Goal: Task Accomplishment & Management: Manage account settings

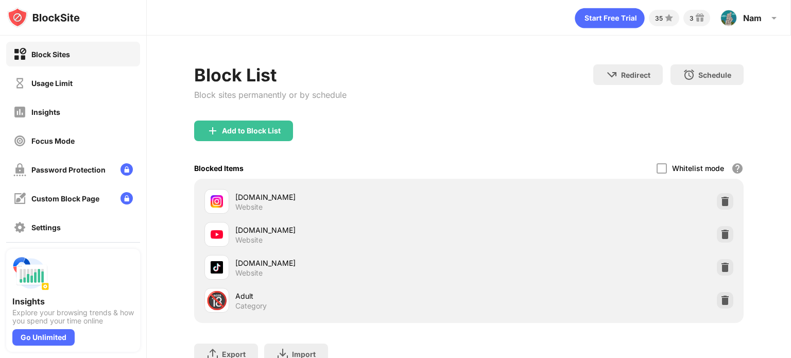
click at [50, 85] on div "Usage Limit" at bounding box center [51, 83] width 41 height 9
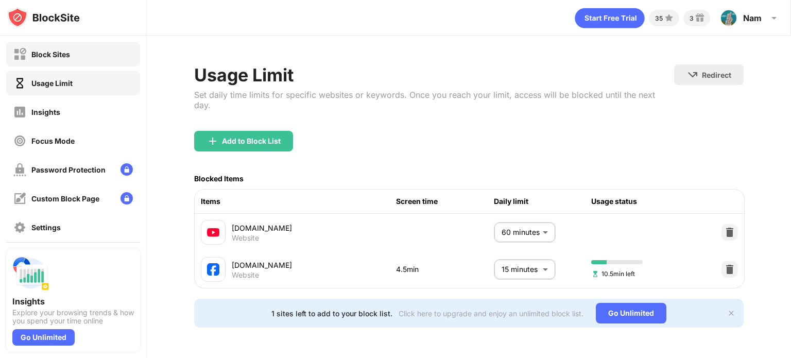
click at [58, 63] on div "Block Sites" at bounding box center [73, 54] width 134 height 25
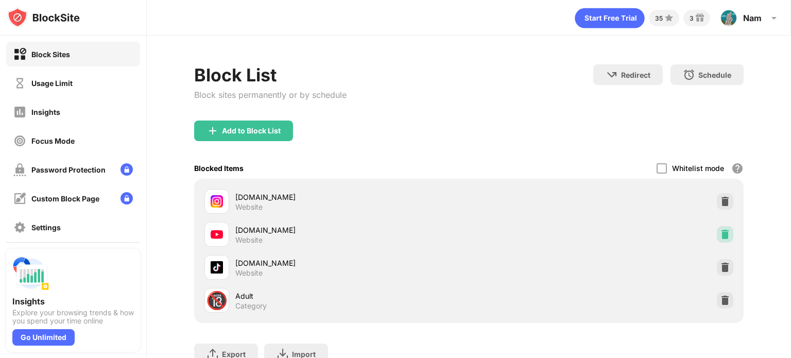
click at [720, 232] on img at bounding box center [725, 234] width 10 height 10
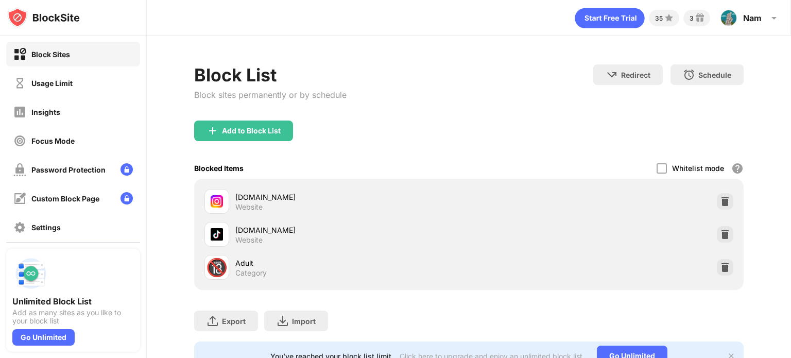
click at [55, 60] on div "Block Sites" at bounding box center [73, 54] width 134 height 25
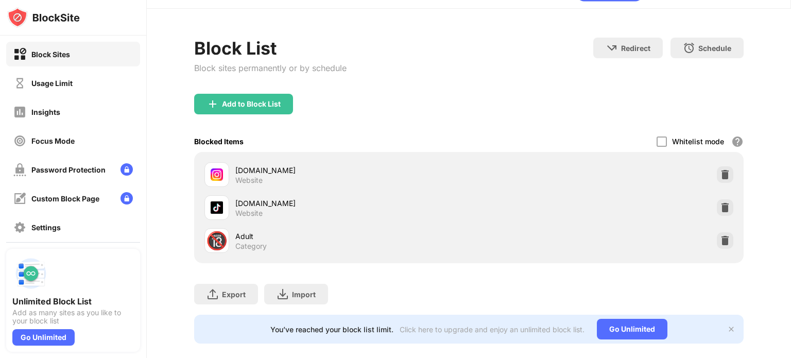
scroll to position [48, 0]
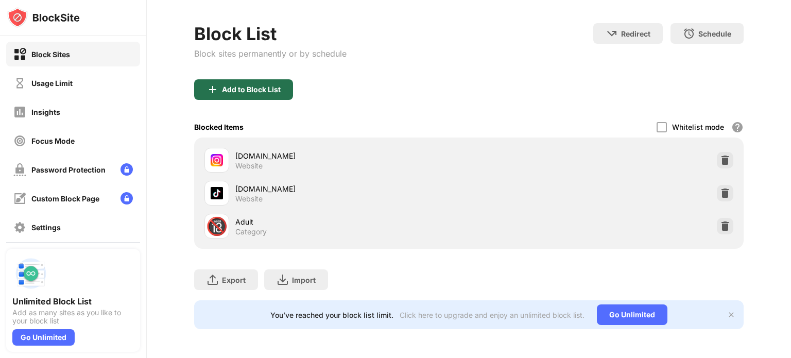
click at [256, 85] on div "Add to Block List" at bounding box center [251, 89] width 59 height 8
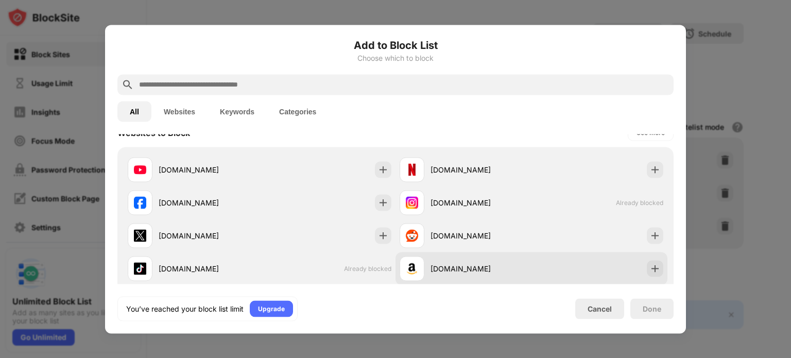
scroll to position [206, 0]
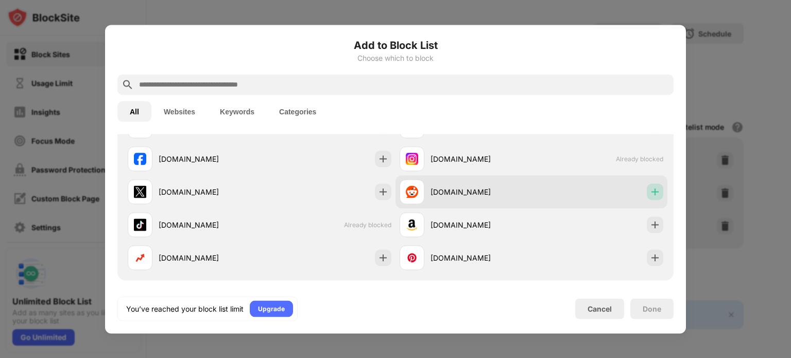
click at [650, 191] on img at bounding box center [655, 191] width 10 height 10
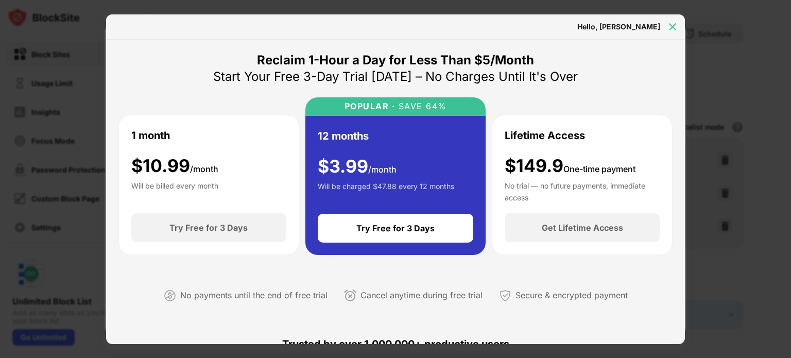
click at [674, 28] on img at bounding box center [672, 27] width 10 height 10
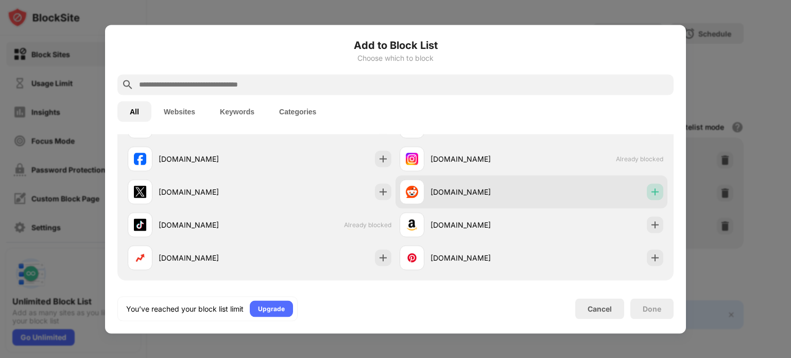
click at [650, 189] on img at bounding box center [655, 191] width 10 height 10
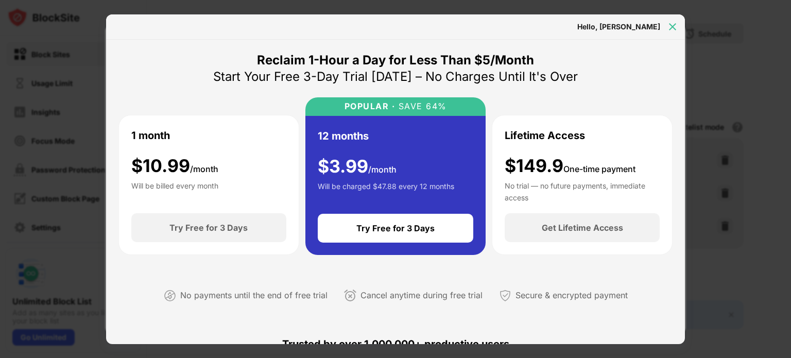
click at [671, 28] on img at bounding box center [672, 27] width 10 height 10
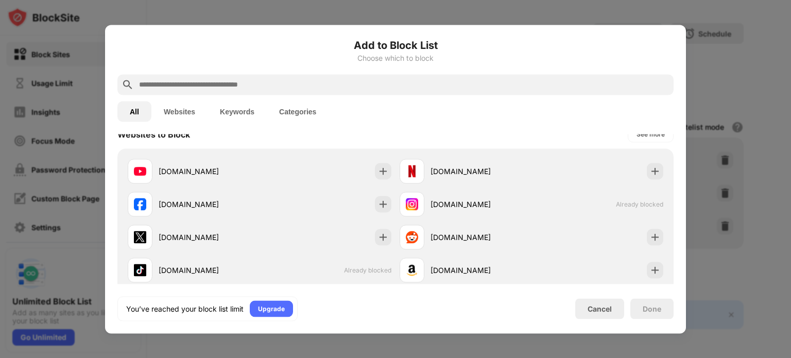
scroll to position [154, 0]
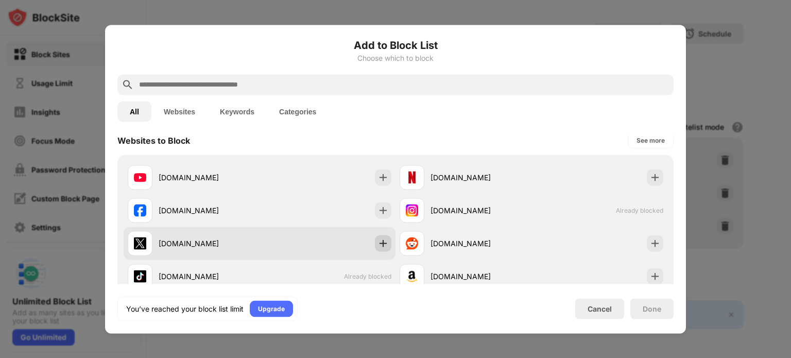
click at [379, 245] on img at bounding box center [383, 243] width 10 height 10
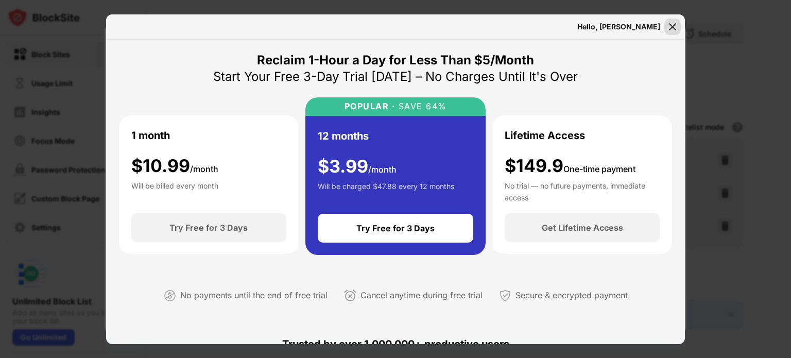
click at [669, 29] on img at bounding box center [672, 27] width 10 height 10
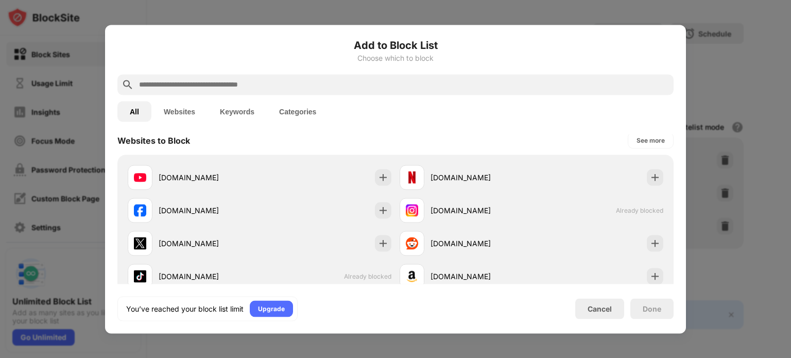
click at [582, 5] on div at bounding box center [395, 179] width 791 height 358
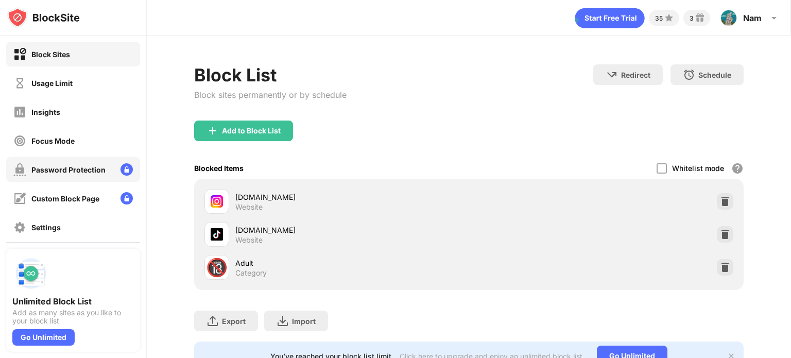
click at [91, 173] on div "Password Protection" at bounding box center [68, 169] width 74 height 9
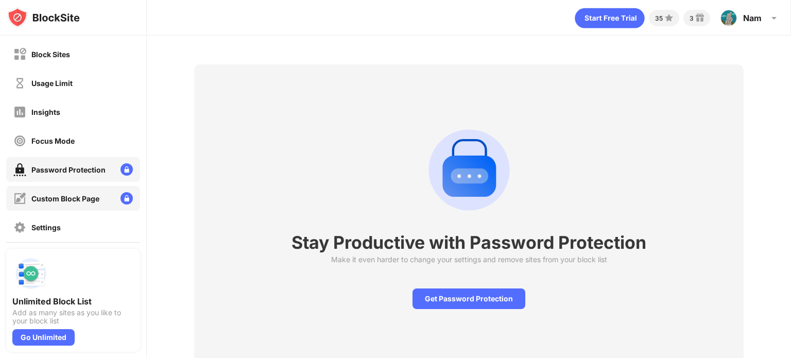
click at [83, 203] on div "Custom Block Page" at bounding box center [56, 198] width 86 height 13
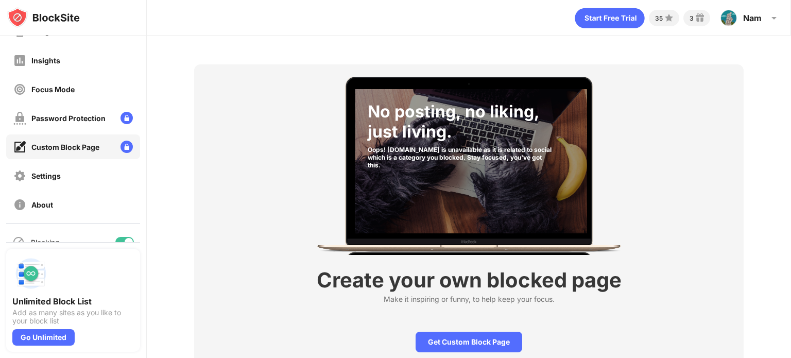
scroll to position [94, 0]
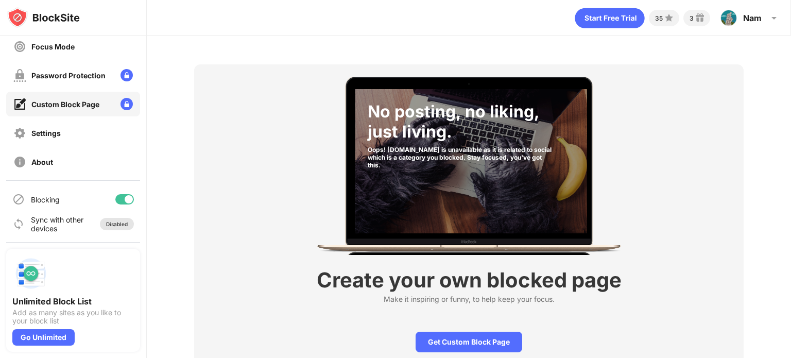
click at [115, 222] on div "Disabled" at bounding box center [117, 224] width 22 height 6
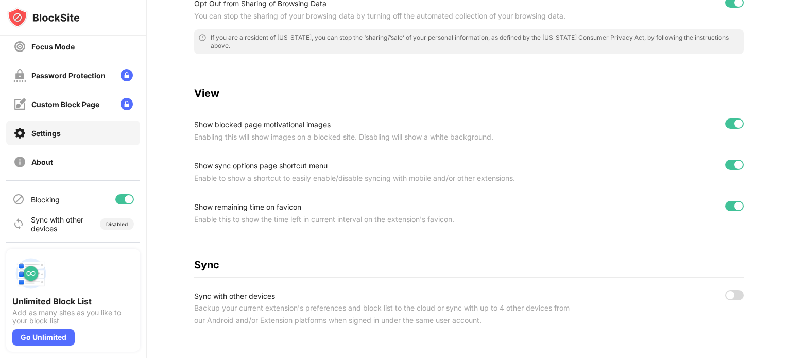
scroll to position [451, 0]
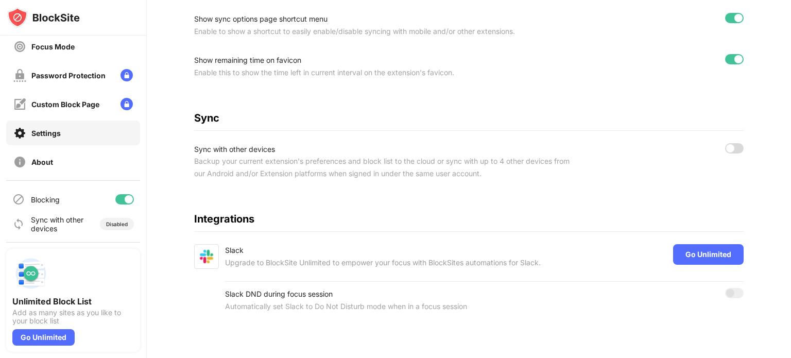
click at [730, 143] on div at bounding box center [734, 148] width 19 height 10
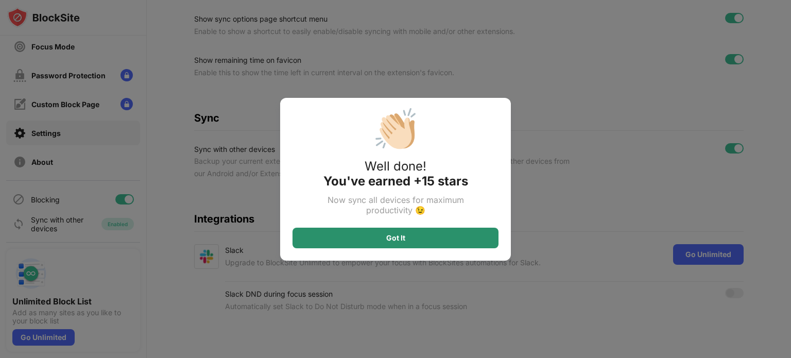
click at [427, 234] on div "Got It" at bounding box center [395, 238] width 206 height 21
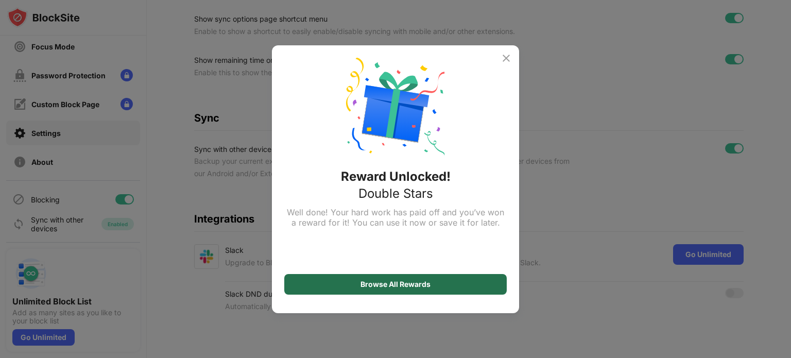
click at [397, 285] on div "Browse All Rewards" at bounding box center [395, 284] width 70 height 8
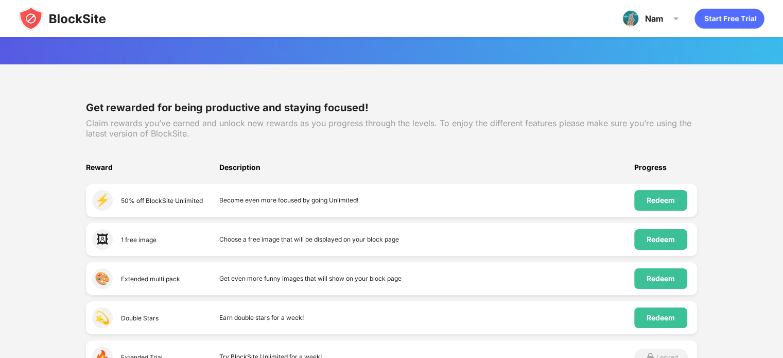
scroll to position [103, 0]
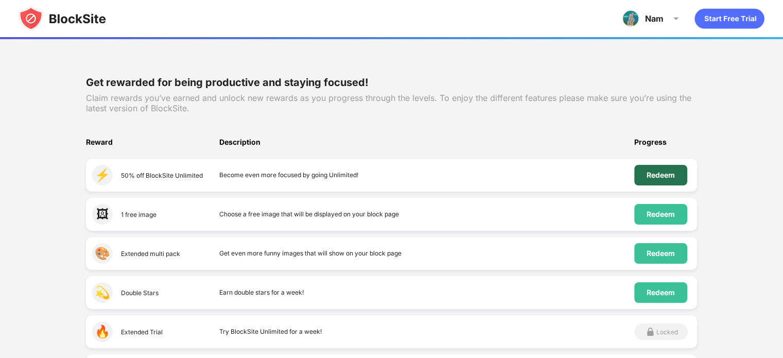
click at [652, 179] on div "Redeem" at bounding box center [660, 175] width 53 height 21
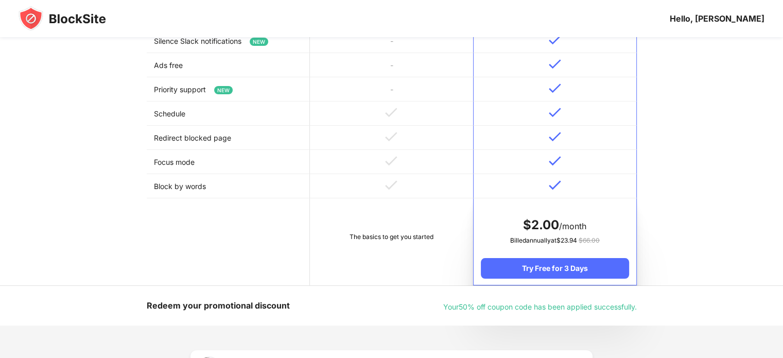
scroll to position [515, 0]
